Goal: Check status: Check status

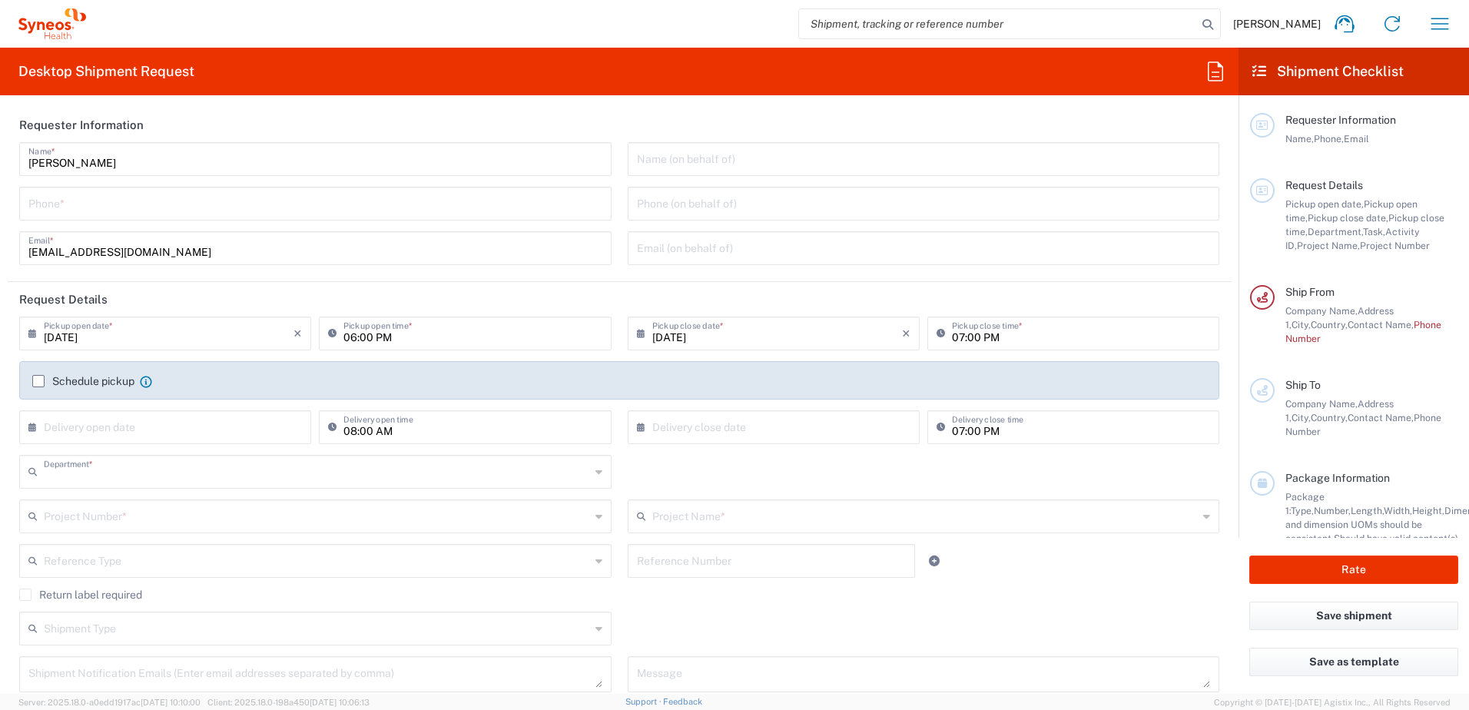
type input "3226"
type input "Taiwan"
type input "Taiwan Syneos Health Company L"
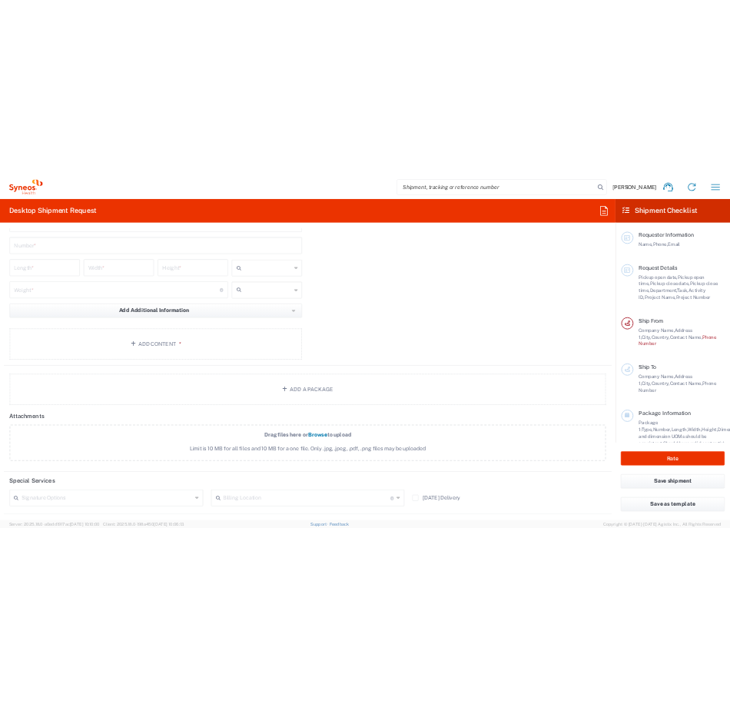
scroll to position [1383, 0]
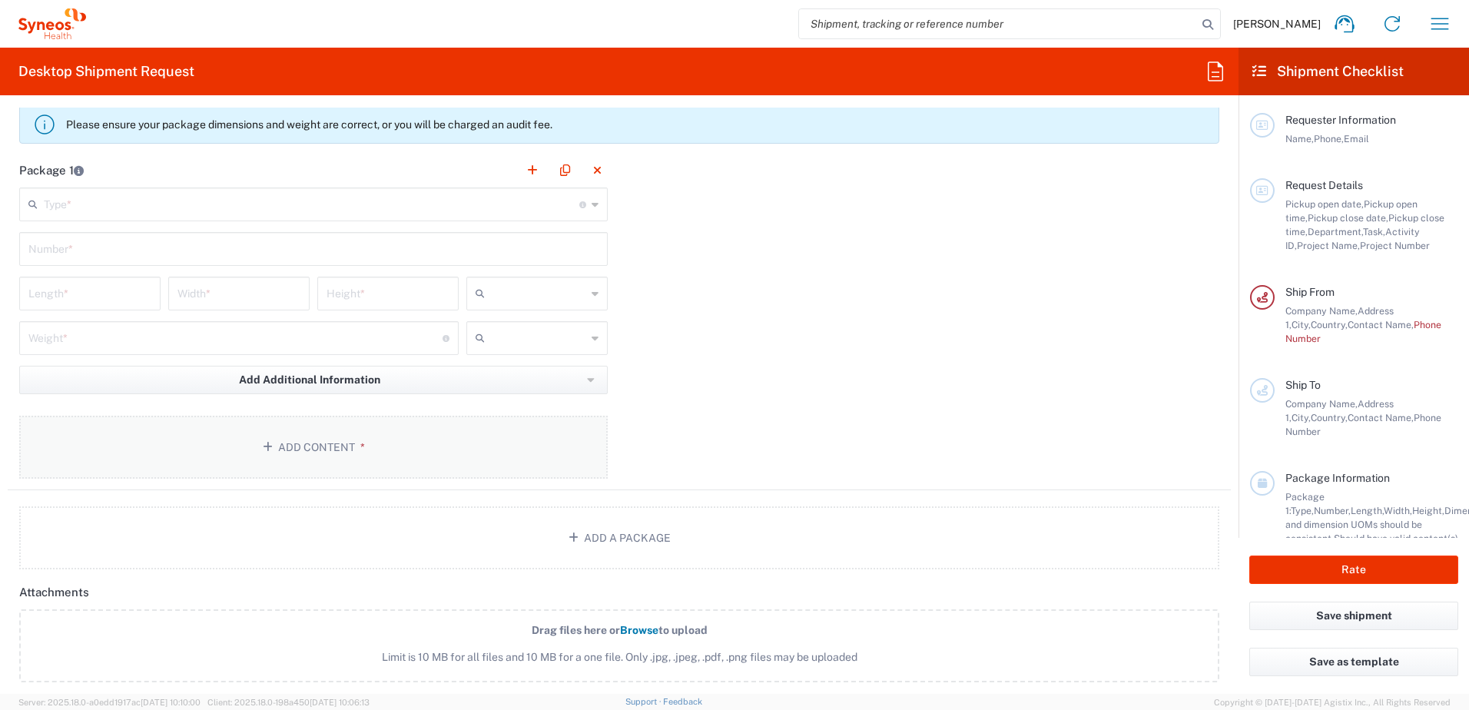
click at [301, 445] on button "Add Content *" at bounding box center [313, 447] width 589 height 63
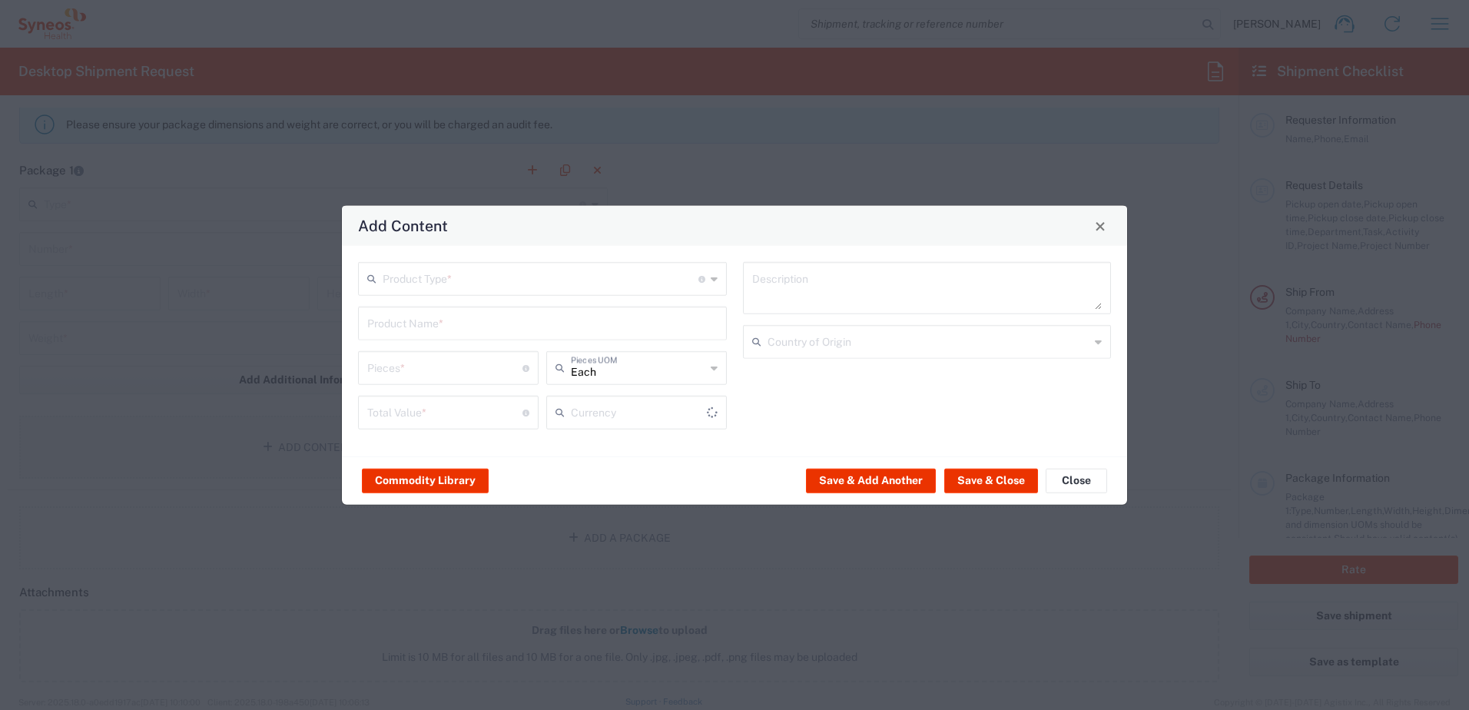
type input "US Dollar"
click at [1099, 224] on span "Close" at bounding box center [1100, 226] width 11 height 11
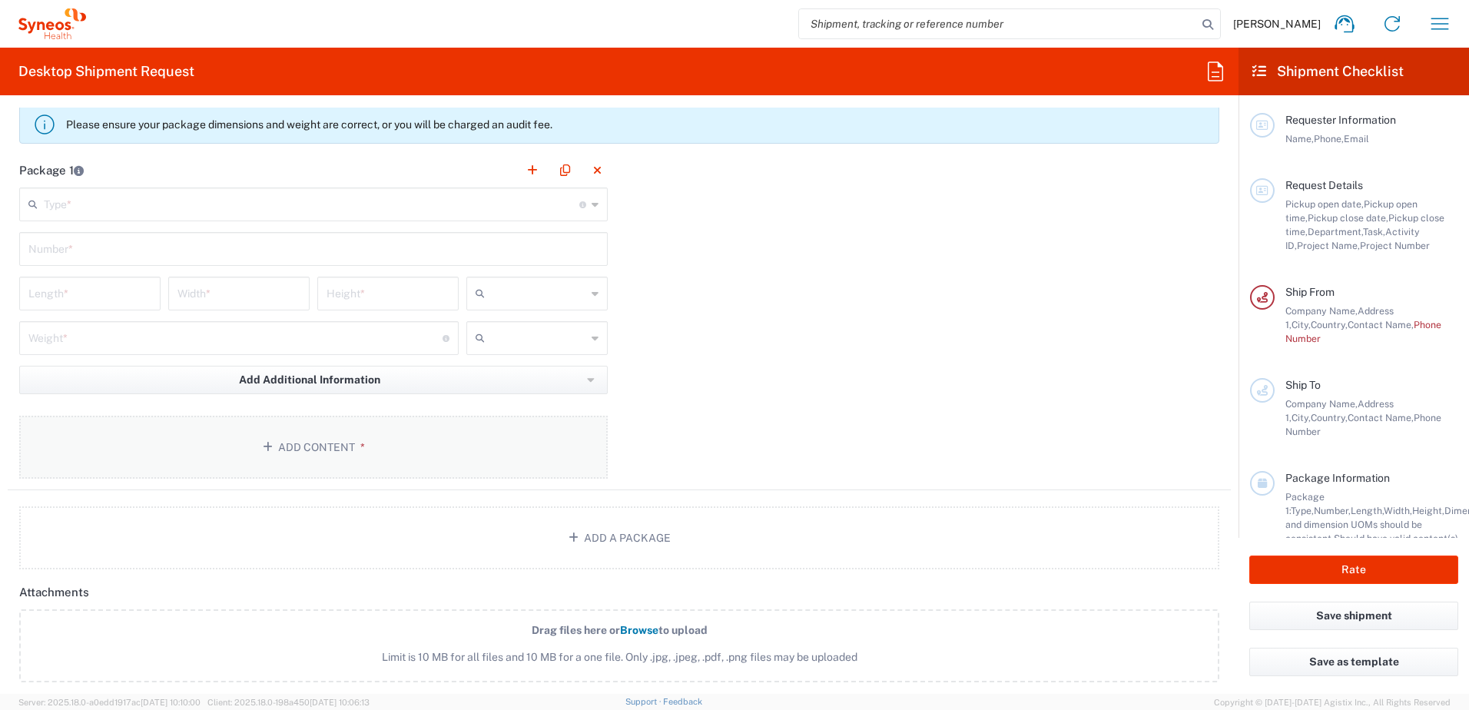
click at [314, 447] on button "Add Content *" at bounding box center [313, 447] width 589 height 63
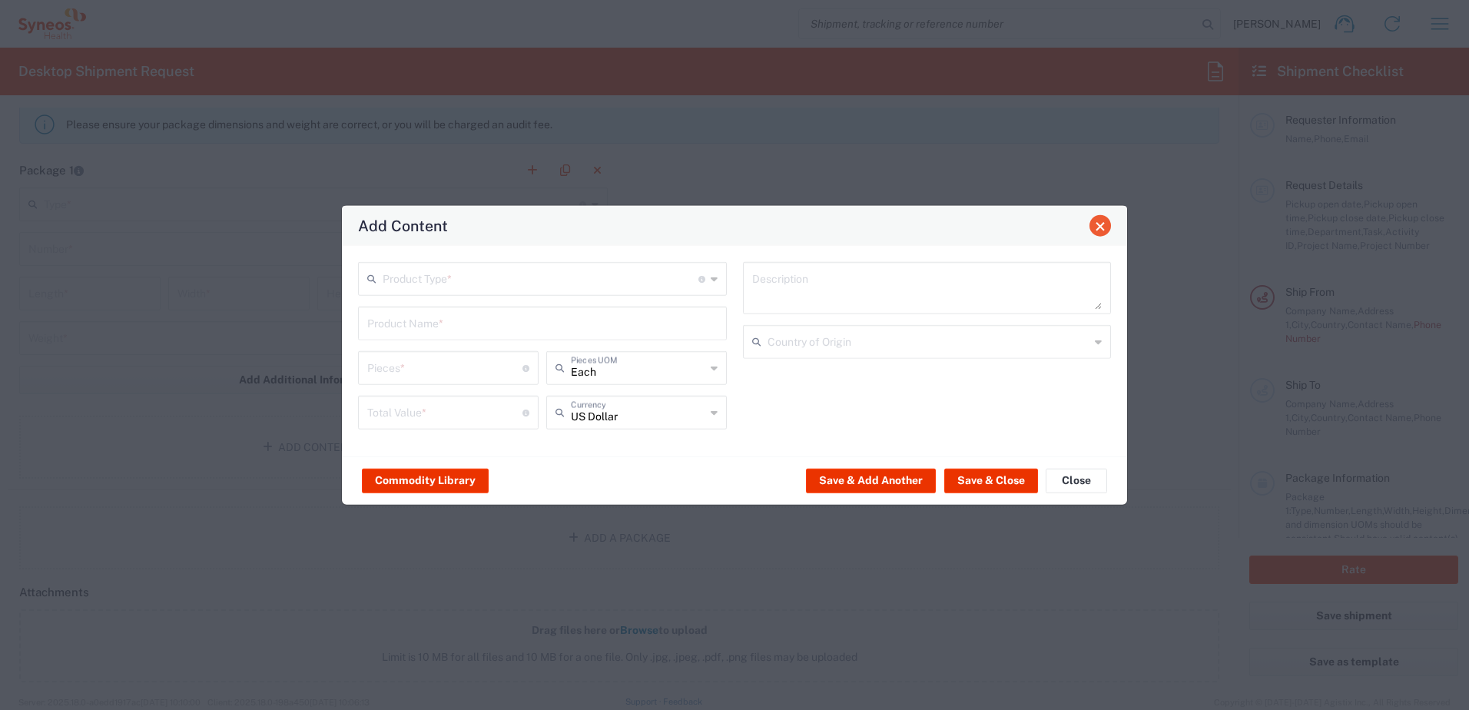
click at [1095, 228] on span "Close" at bounding box center [1100, 226] width 11 height 11
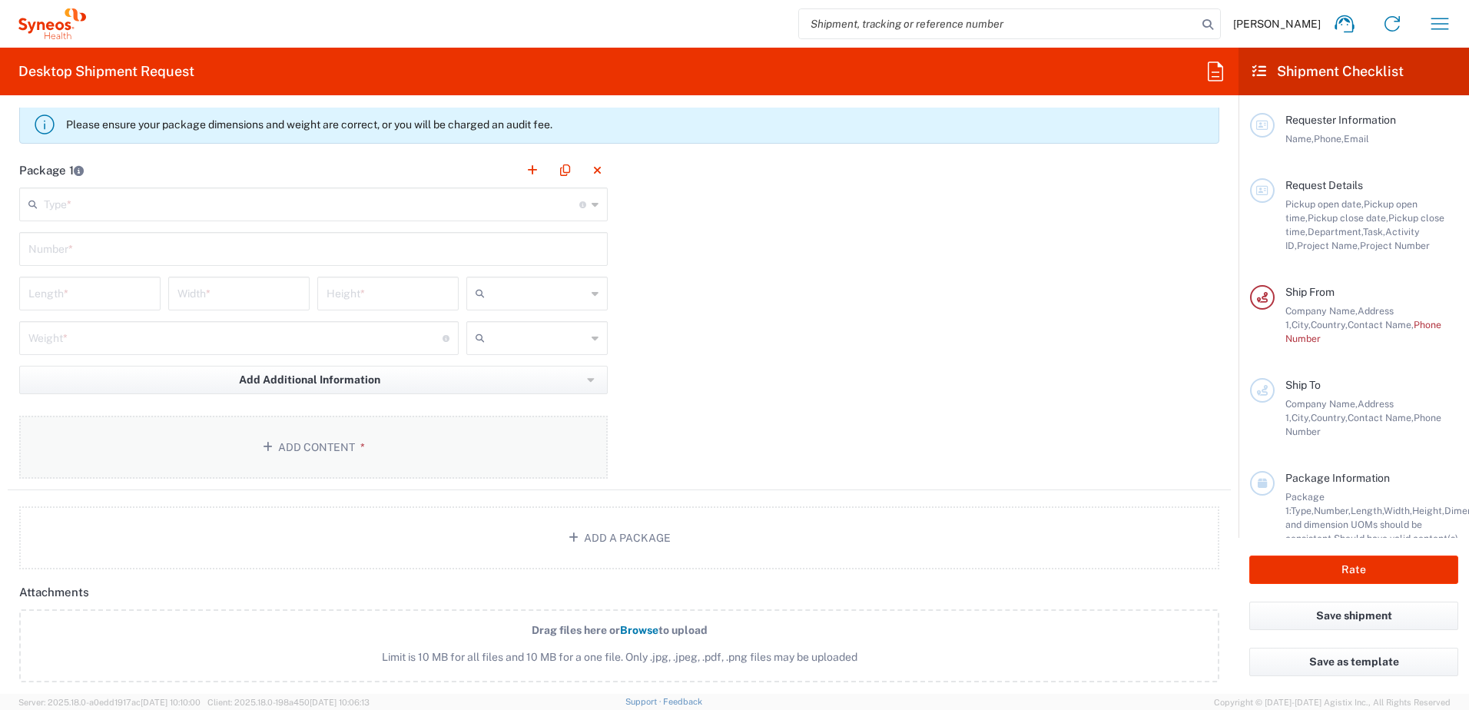
click at [296, 447] on button "Add Content *" at bounding box center [313, 447] width 589 height 63
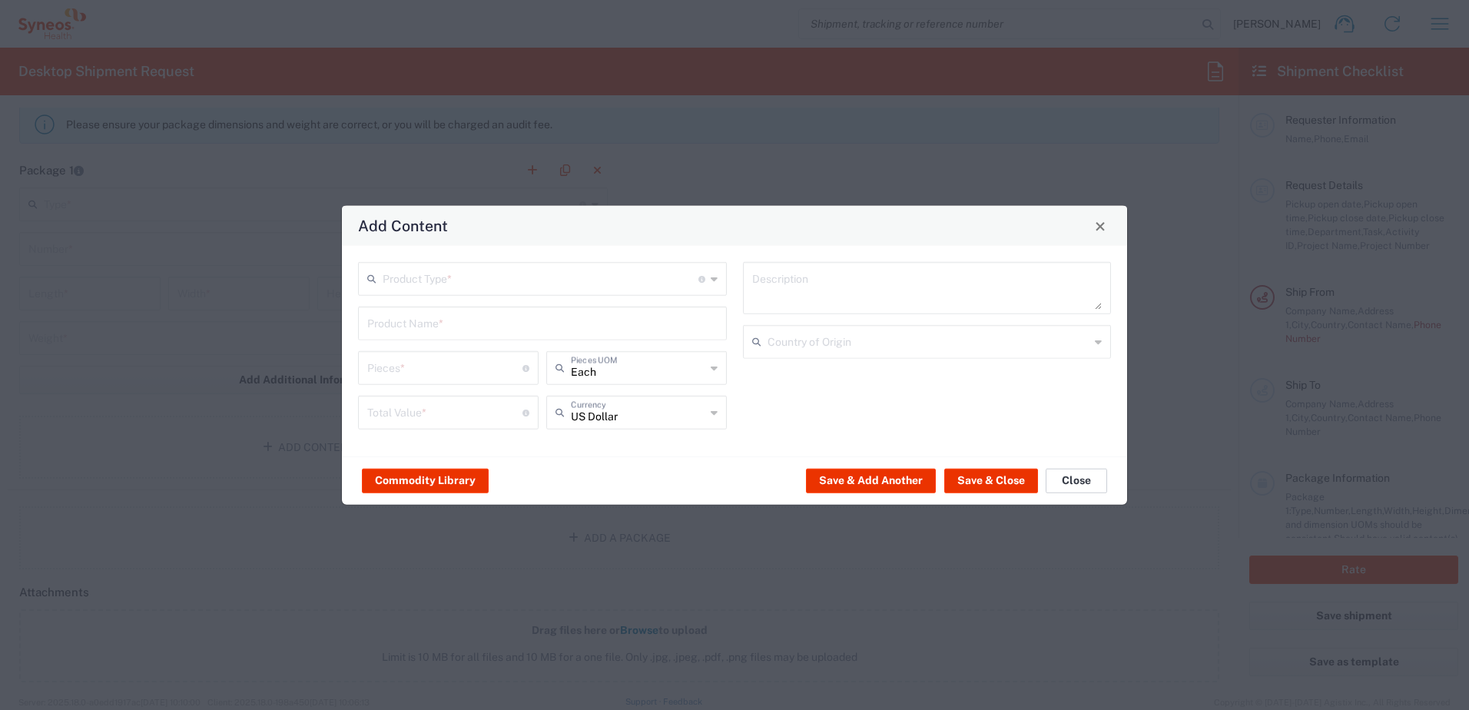
click at [1088, 477] on button "Close" at bounding box center [1076, 480] width 61 height 25
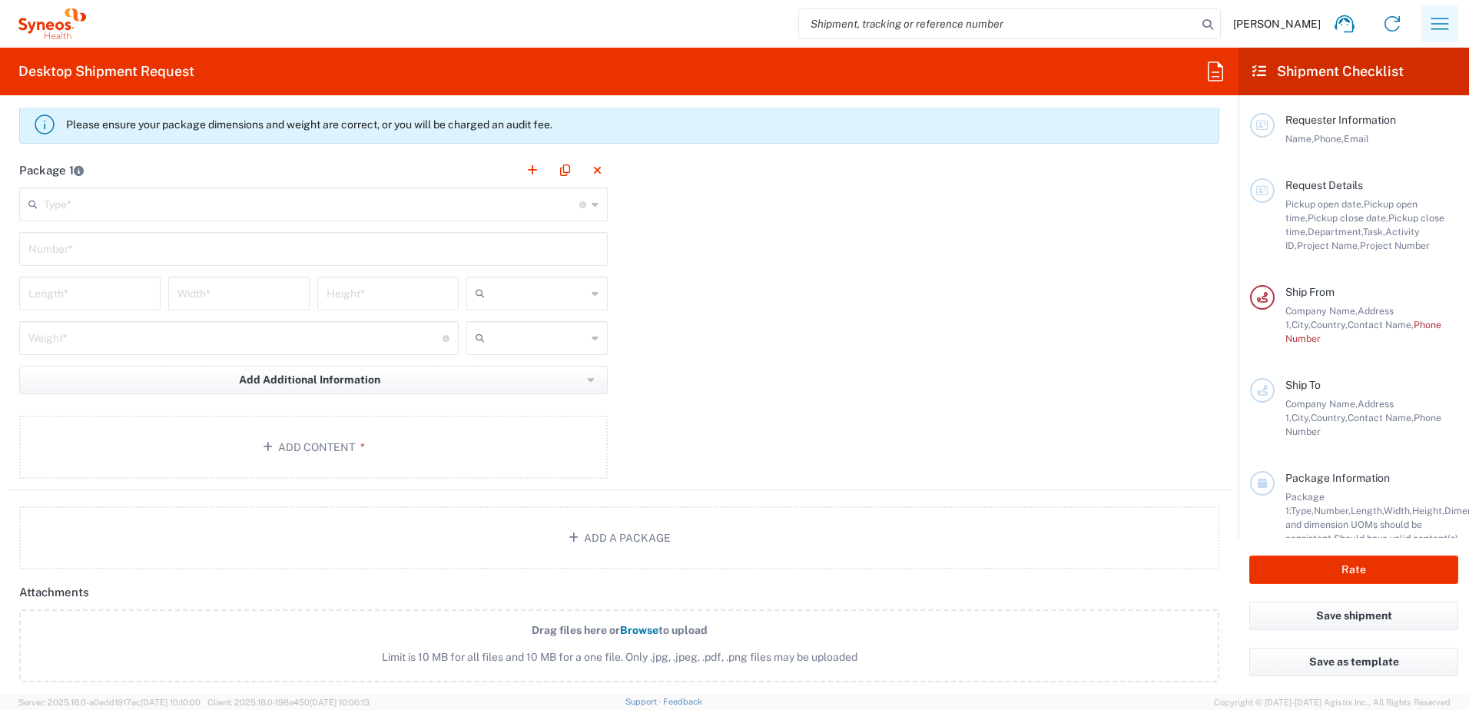
click at [1436, 18] on icon "button" at bounding box center [1441, 24] width 18 height 12
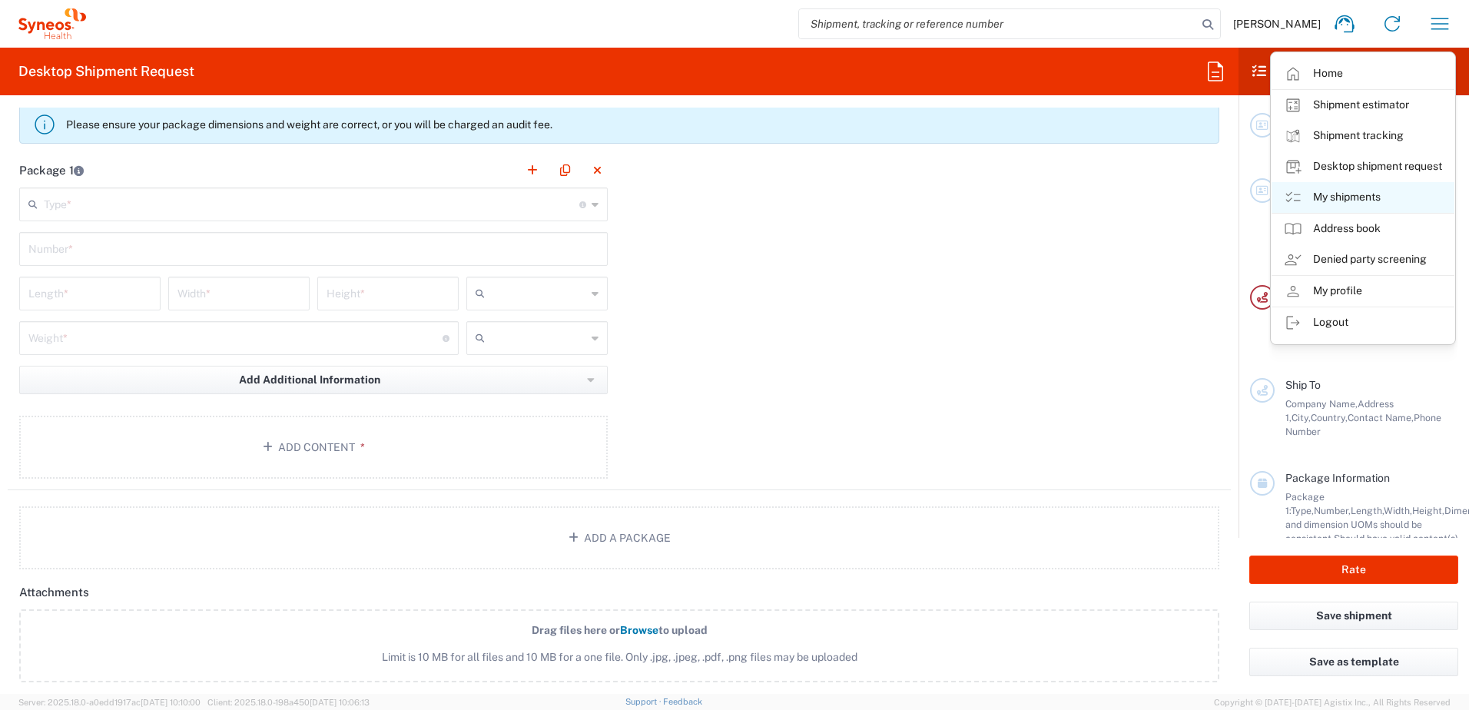
click at [1379, 191] on link "My shipments" at bounding box center [1363, 197] width 183 height 31
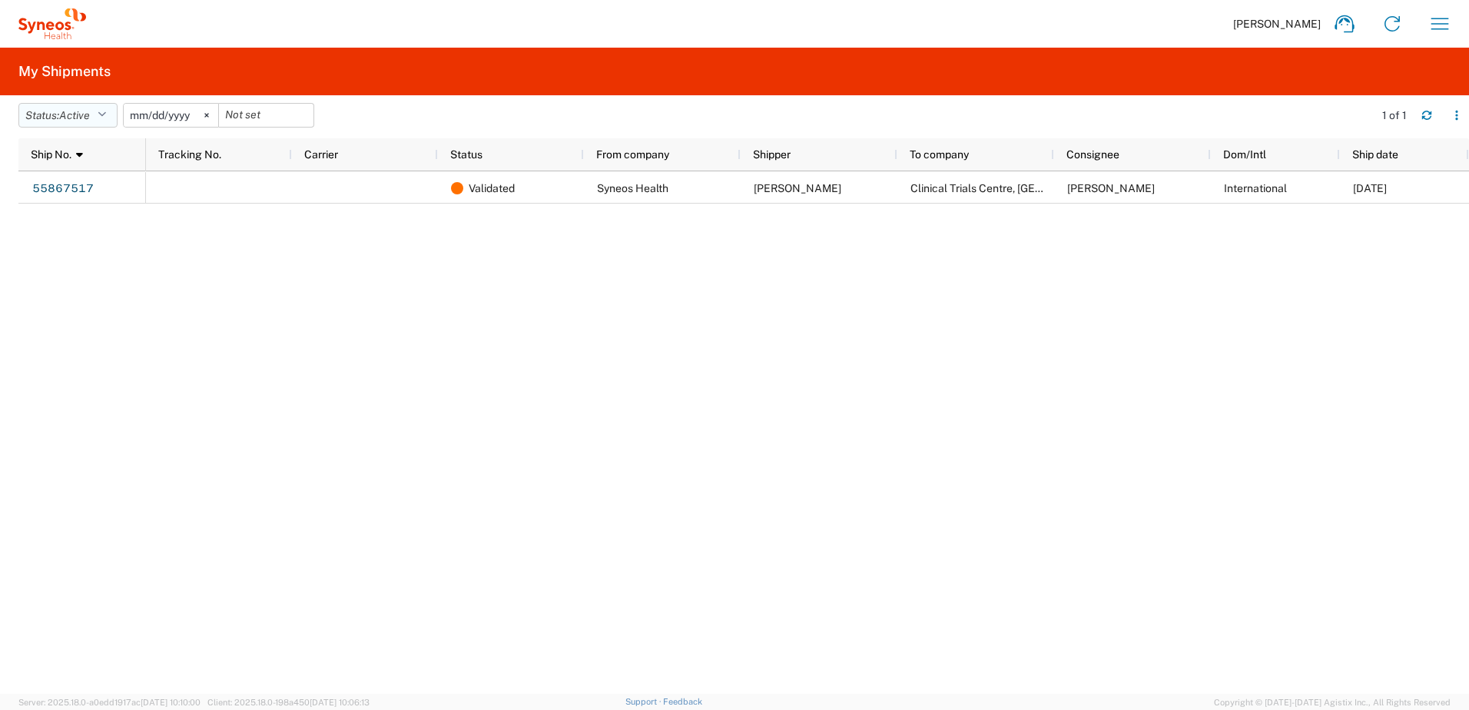
click at [106, 113] on icon "button" at bounding box center [102, 115] width 8 height 11
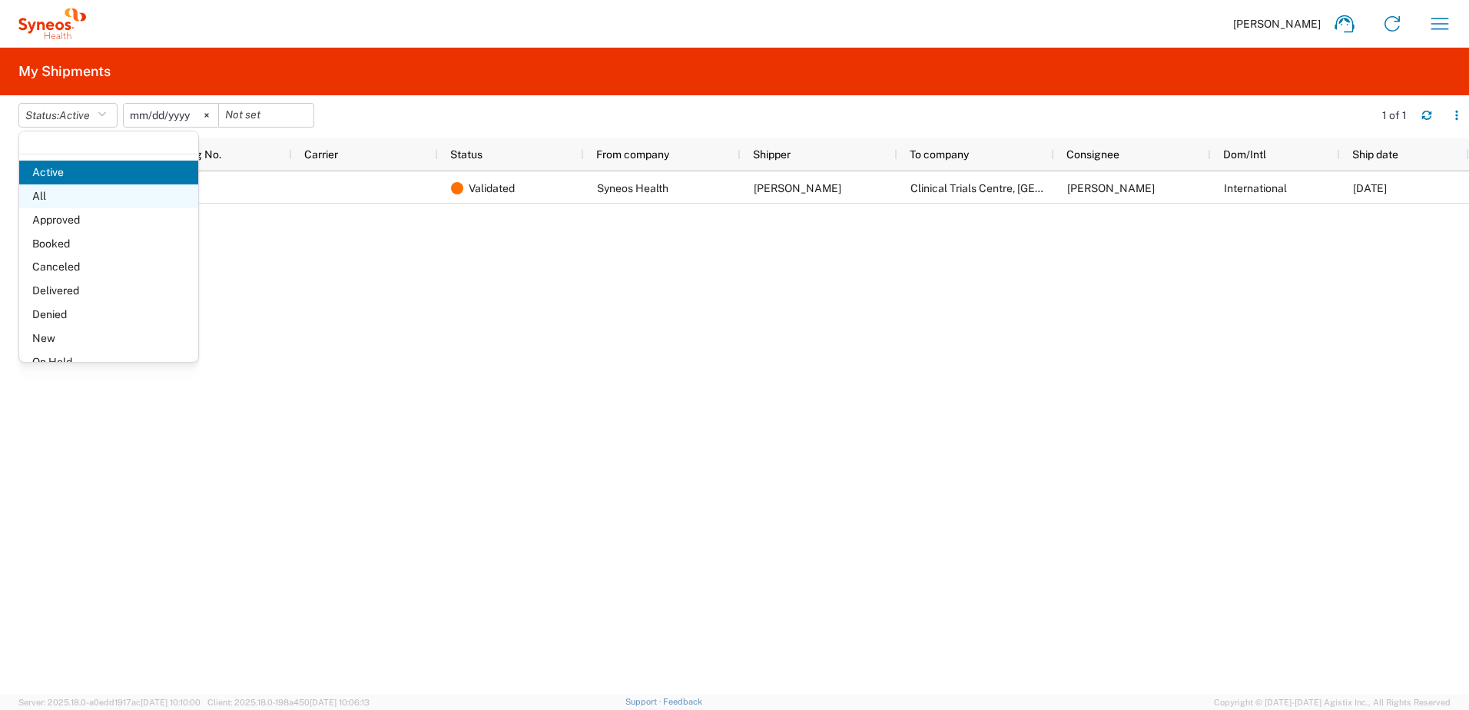
click at [50, 198] on span "All" at bounding box center [108, 196] width 179 height 24
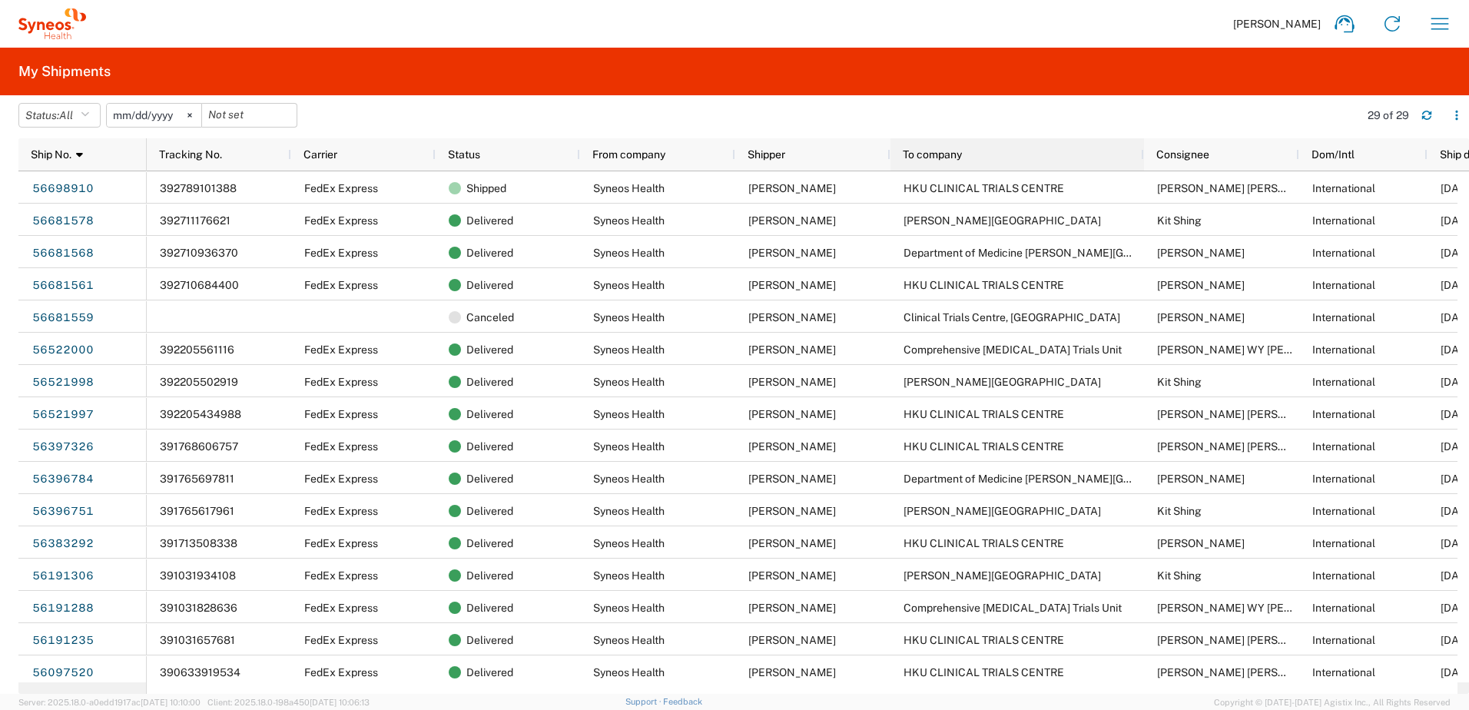
drag, startPoint x: 1044, startPoint y: 152, endPoint x: 1143, endPoint y: 152, distance: 98.4
click at [1143, 152] on div at bounding box center [1144, 154] width 6 height 32
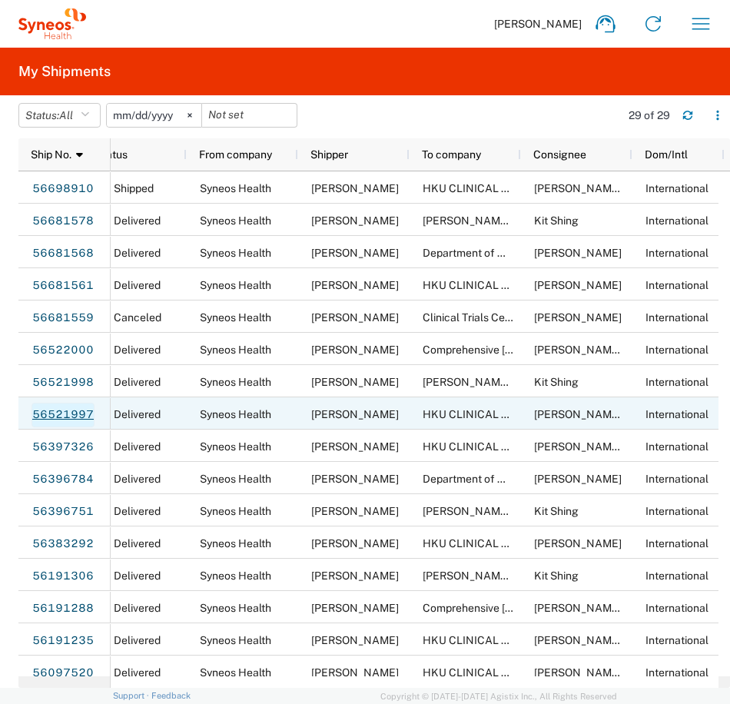
click at [72, 414] on link "56521997" at bounding box center [63, 415] width 63 height 25
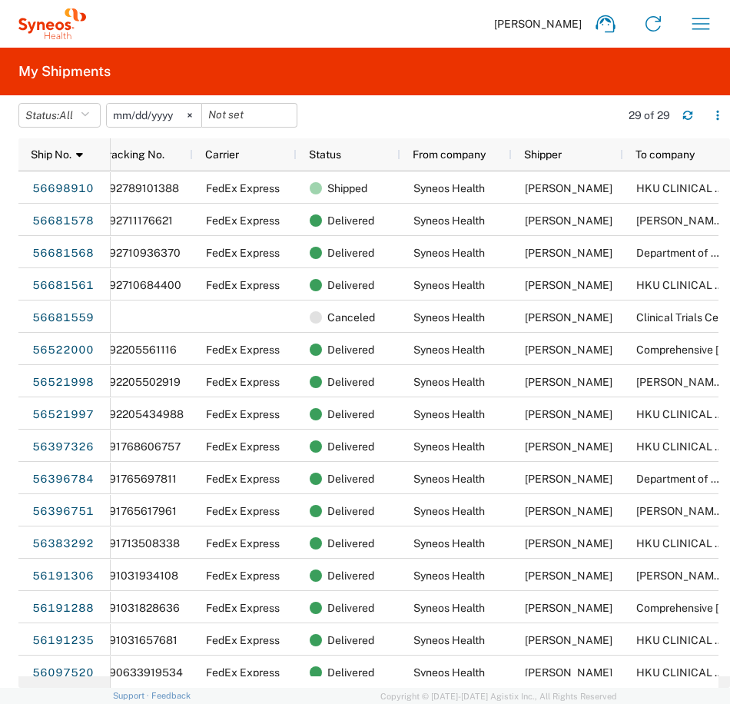
scroll to position [0, 38]
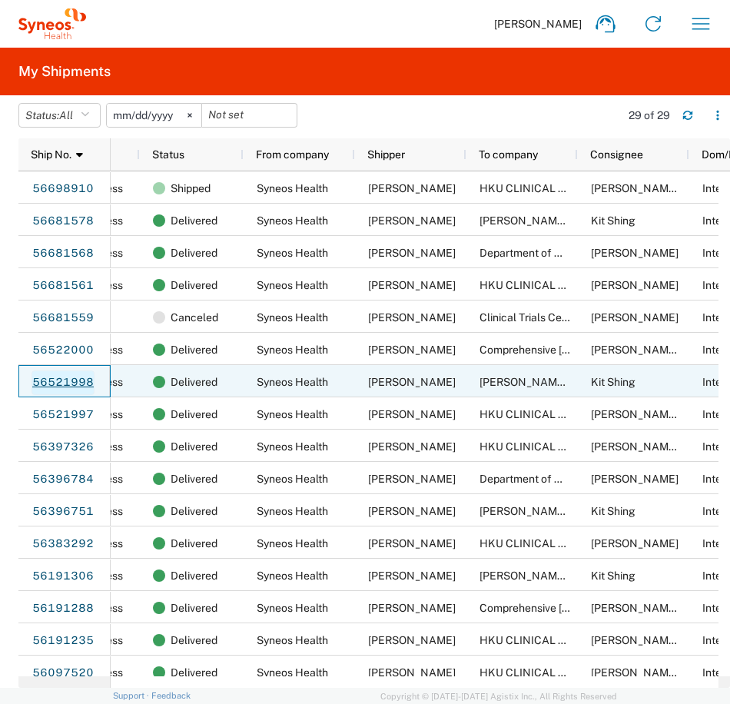
click at [75, 381] on link "56521998" at bounding box center [63, 382] width 63 height 25
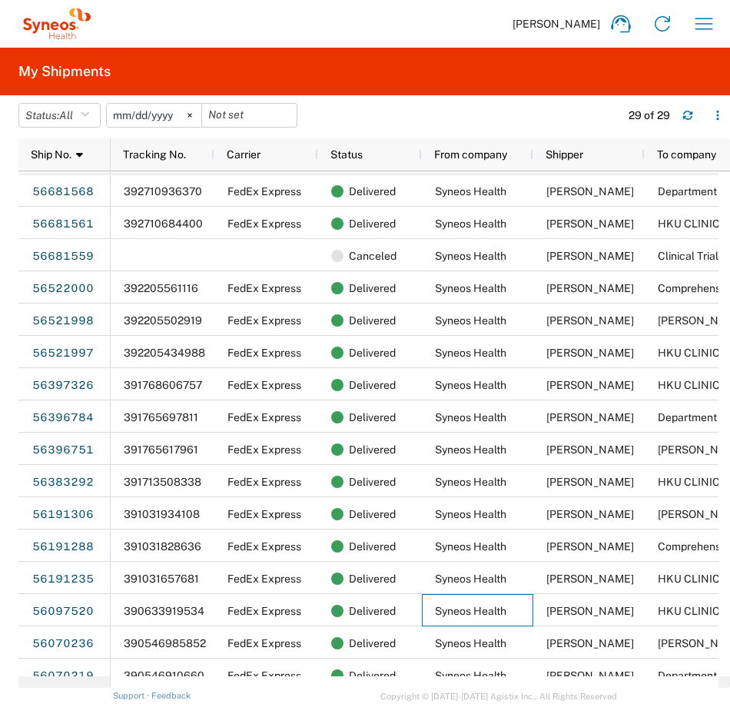
drag, startPoint x: 470, startPoint y: 676, endPoint x: 498, endPoint y: 684, distance: 28.9
click at [511, 681] on div "Ship No. 1 Tracking No. Carrier Status From company Shipper To company Consigne…" at bounding box center [374, 413] width 712 height 550
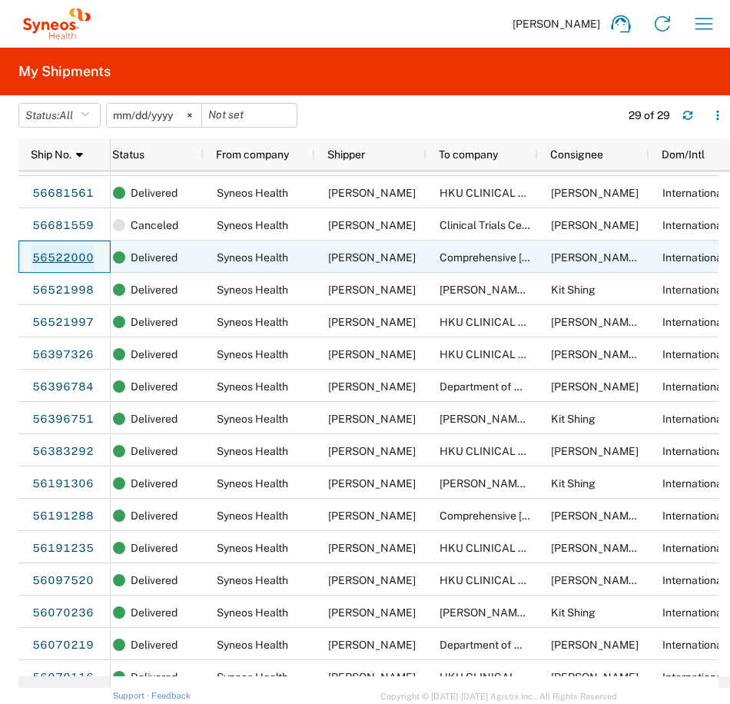
click at [74, 253] on link "56522000" at bounding box center [63, 258] width 63 height 25
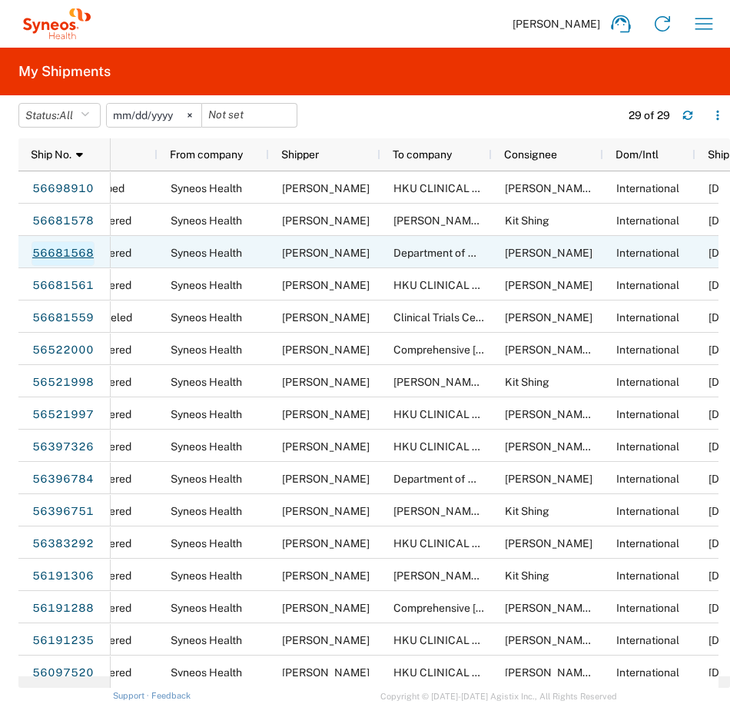
click at [83, 247] on link "56681568" at bounding box center [63, 253] width 63 height 25
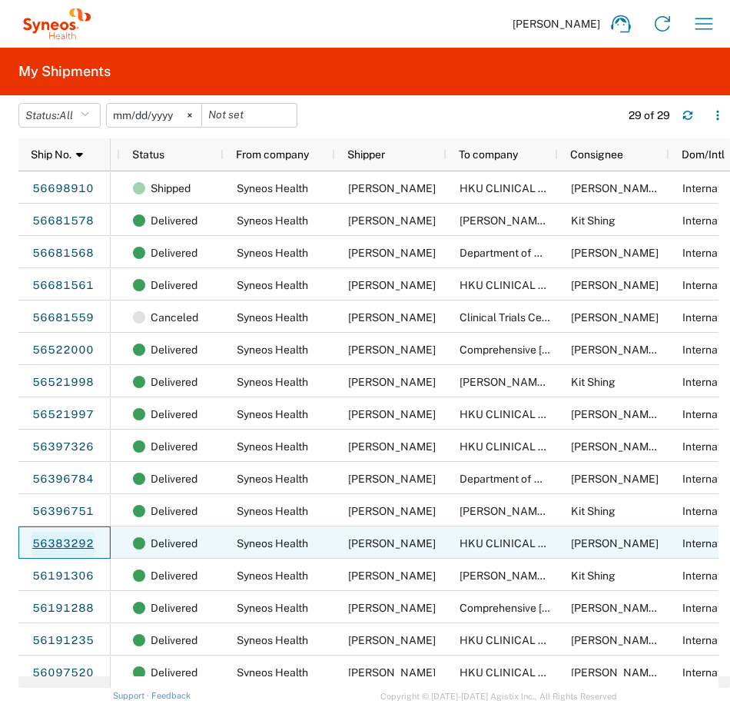
click at [80, 545] on link "56383292" at bounding box center [63, 544] width 63 height 25
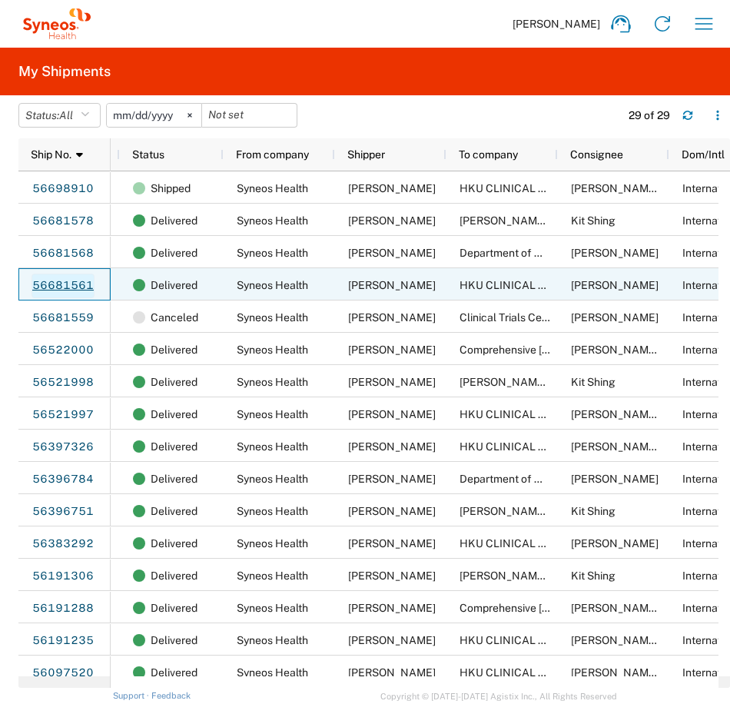
click at [55, 287] on link "56681561" at bounding box center [63, 286] width 63 height 25
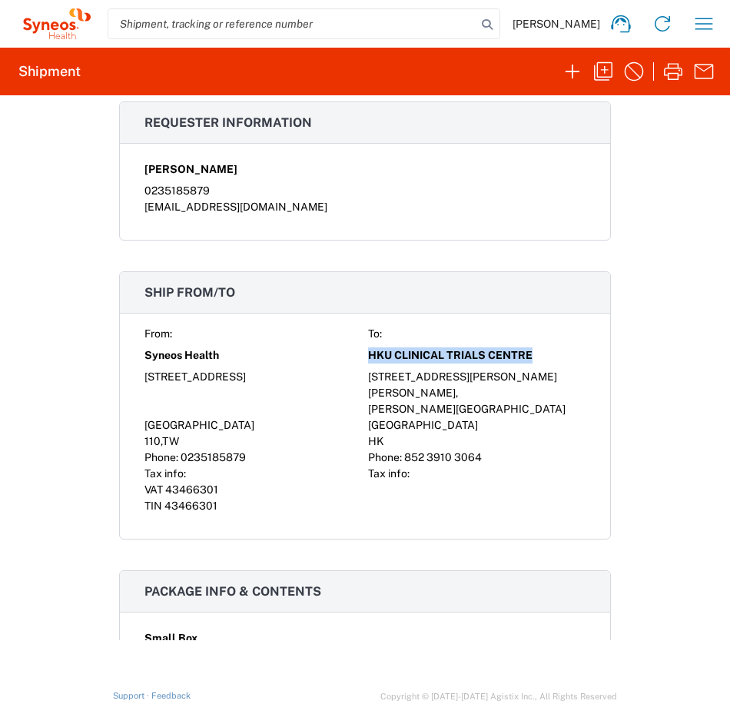
drag, startPoint x: 530, startPoint y: 351, endPoint x: 366, endPoint y: 353, distance: 163.7
click at [368, 353] on div "HKU CLINICAL TRIALS CENTRE" at bounding box center [477, 355] width 218 height 27
copy span "HKU CLINICAL TRIALS CENTRE"
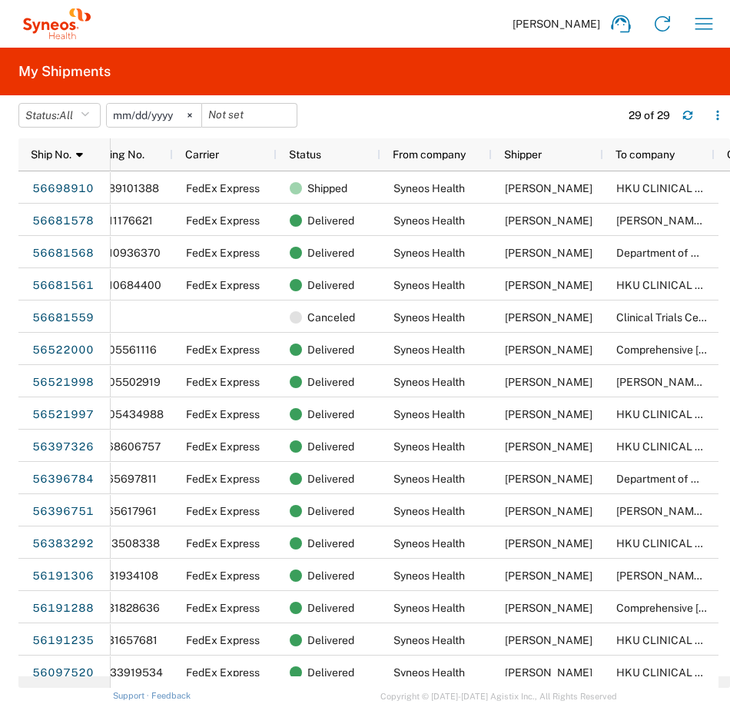
scroll to position [0, 87]
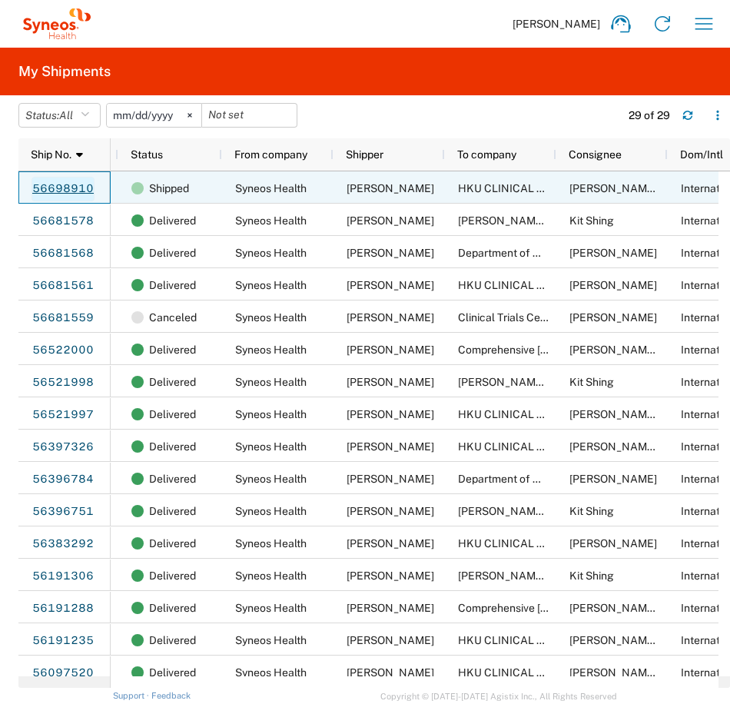
click at [43, 183] on link "56698910" at bounding box center [63, 189] width 63 height 25
